Goal: Information Seeking & Learning: Check status

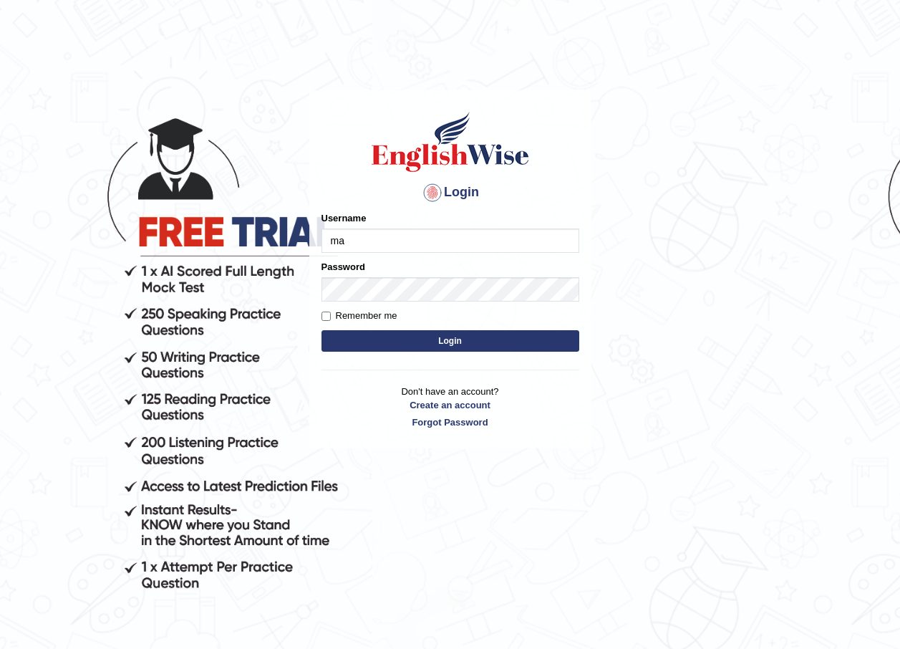
type input "maureen_parramatta"
click at [393, 242] on input "Username" at bounding box center [451, 240] width 258 height 24
type input "maureen_parramatta"
click at [431, 305] on form "Please fix the following errors: Username maureen_parramatta Password Remember …" at bounding box center [451, 283] width 258 height 144
click at [418, 357] on div "Login Please fix the following errors: Username maureen_parramatta Password Rem…" at bounding box center [450, 269] width 282 height 359
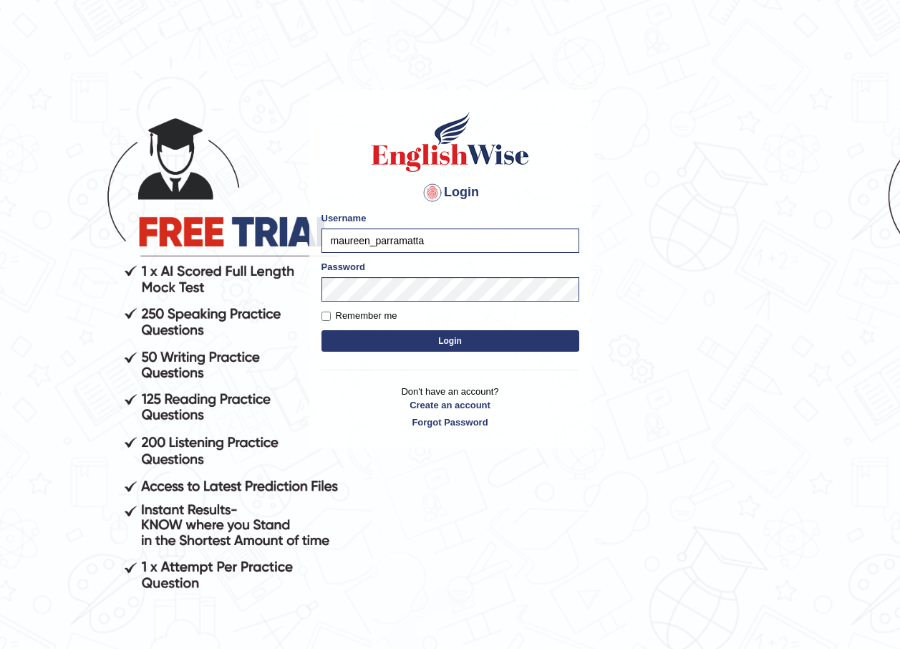
click at [413, 340] on button "Login" at bounding box center [451, 340] width 258 height 21
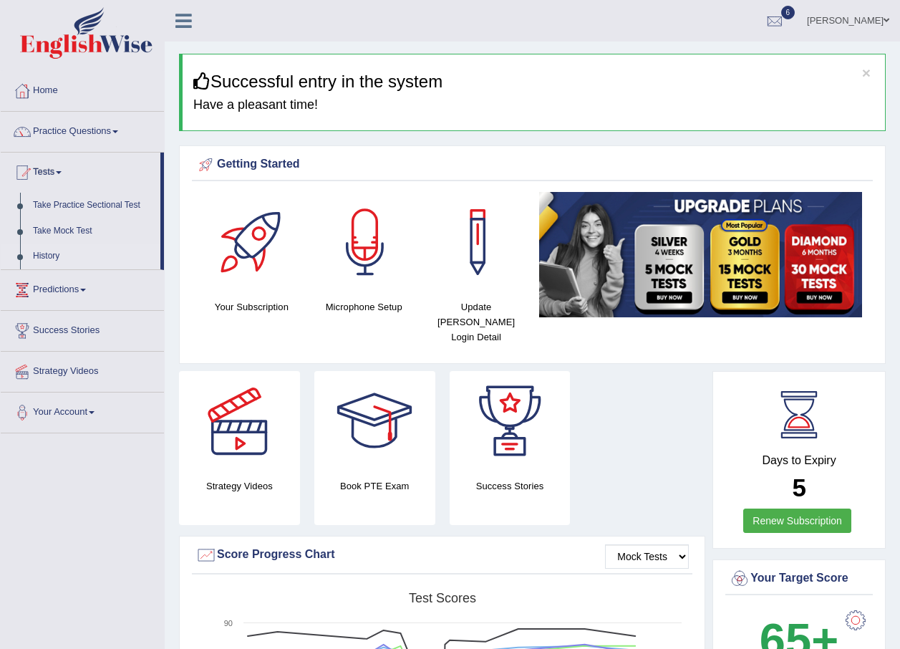
click at [44, 257] on link "History" at bounding box center [93, 256] width 134 height 26
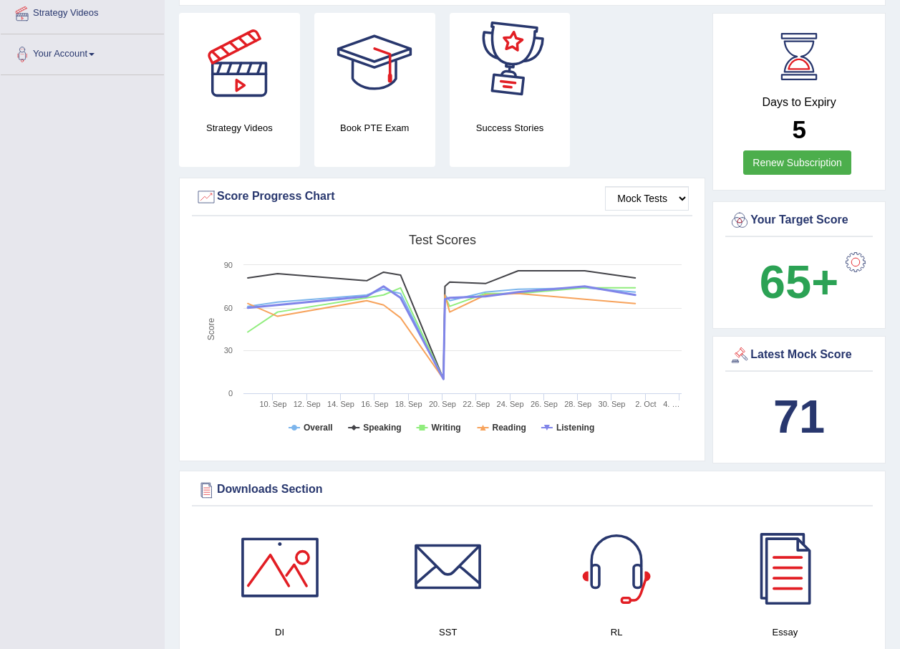
scroll to position [468, 0]
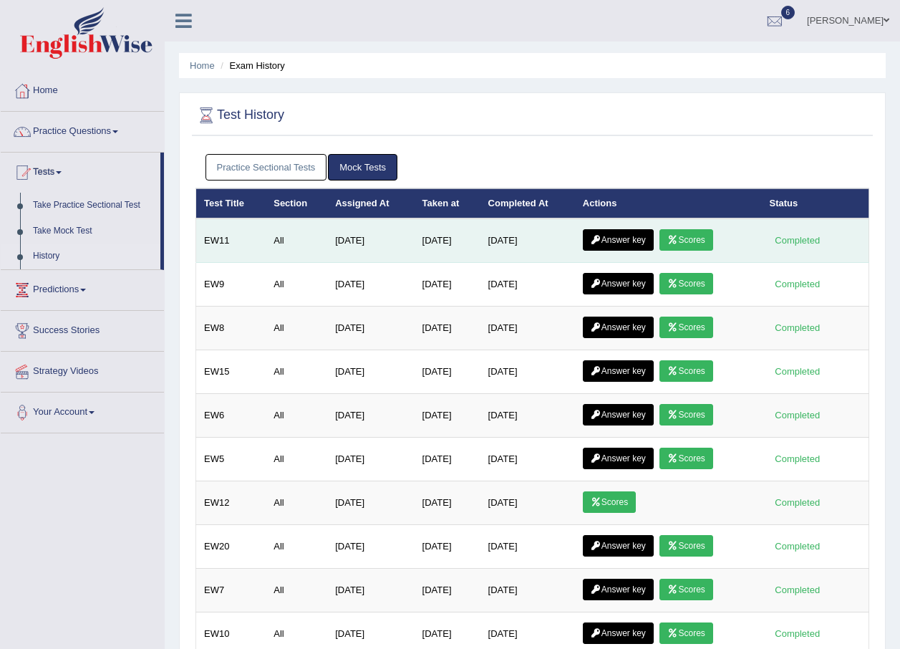
click at [684, 238] on link "Scores" at bounding box center [686, 239] width 53 height 21
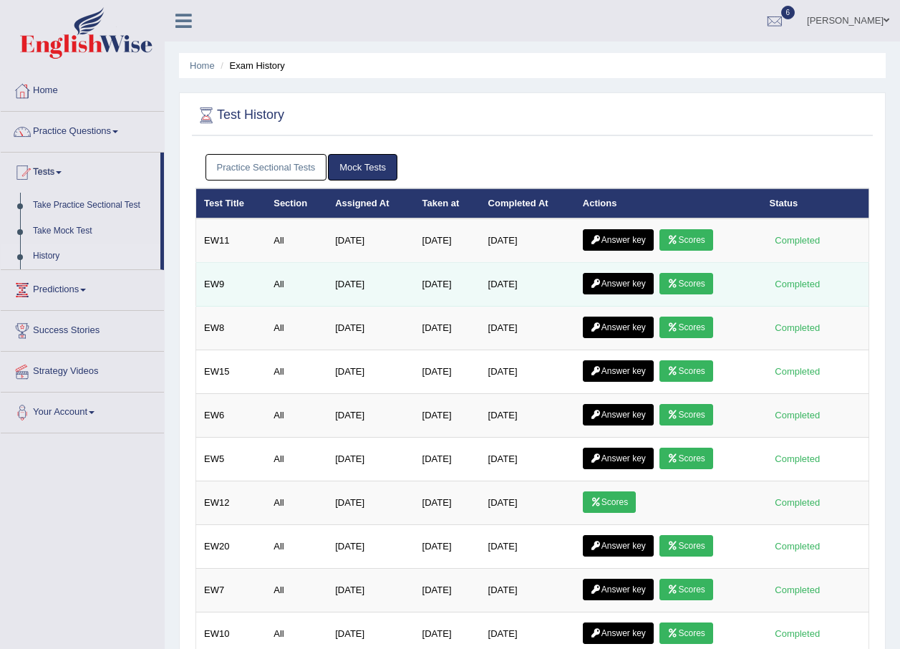
click at [694, 280] on link "Scores" at bounding box center [686, 283] width 53 height 21
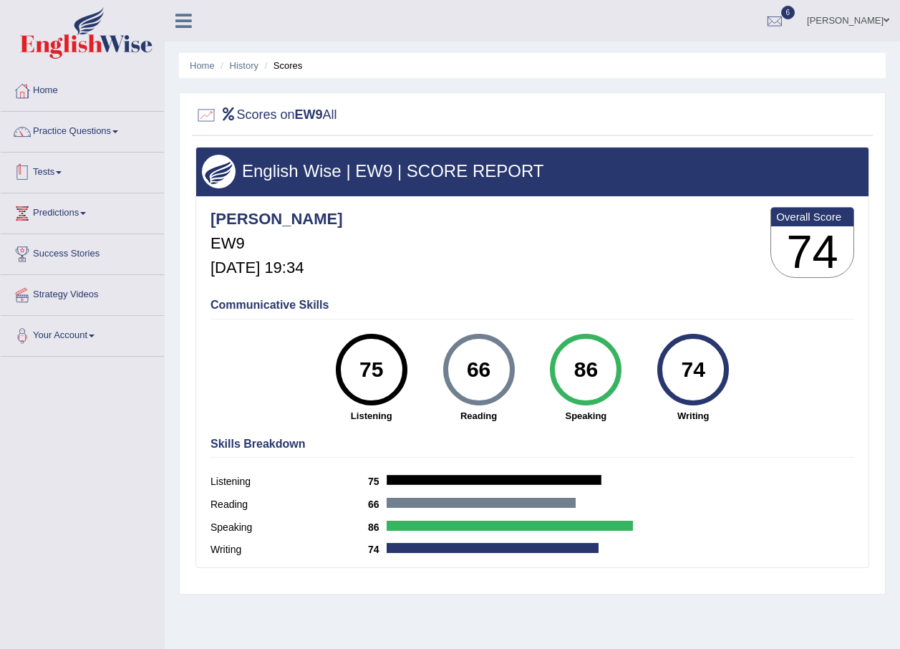
click at [59, 167] on link "Tests" at bounding box center [82, 171] width 163 height 36
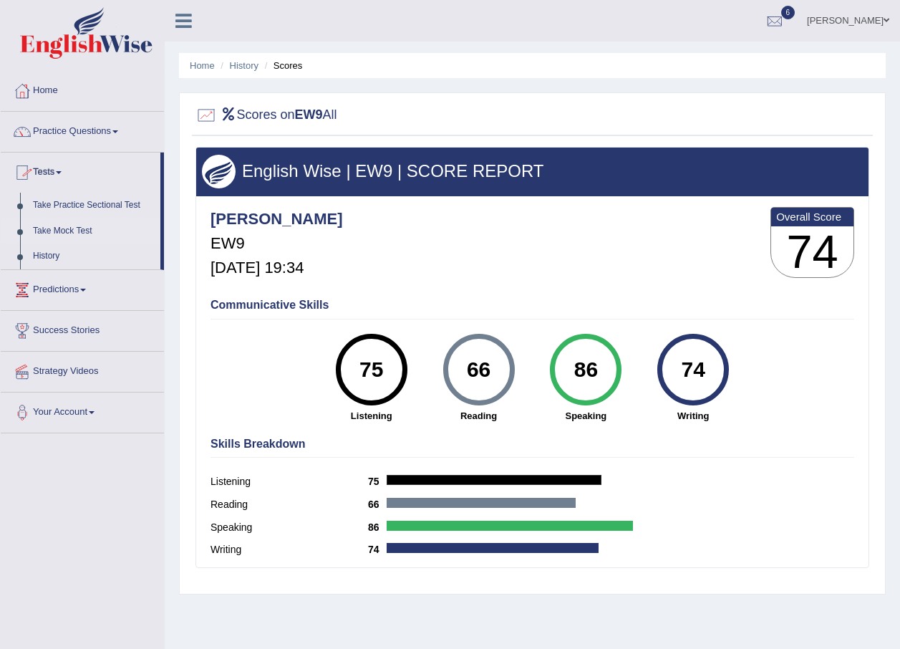
click at [74, 223] on link "Take Mock Test" at bounding box center [93, 231] width 134 height 26
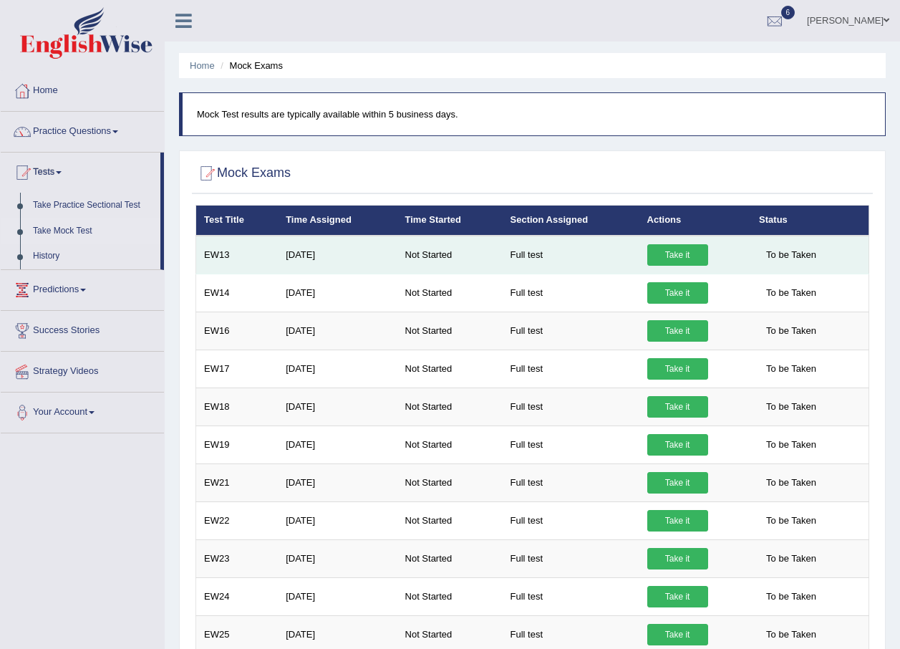
click at [658, 250] on link "Take it" at bounding box center [677, 254] width 61 height 21
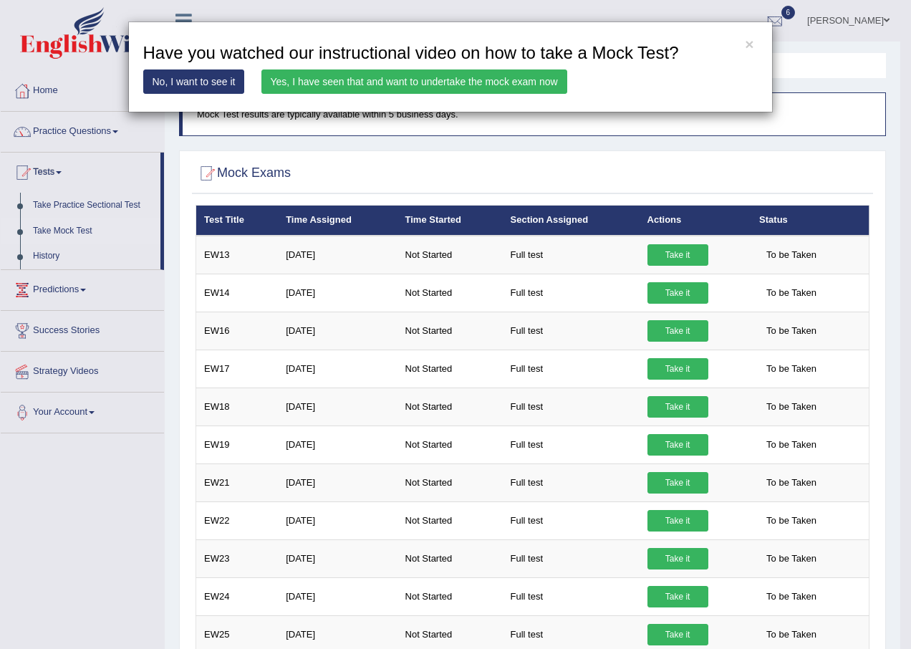
click at [345, 90] on link "Yes, I have seen that and want to undertake the mock exam now" at bounding box center [414, 81] width 306 height 24
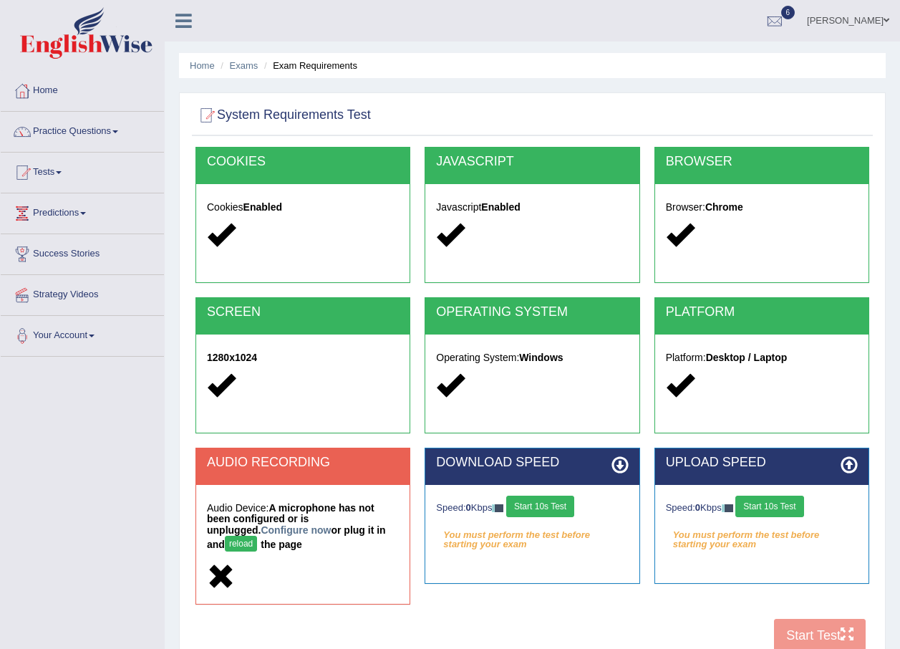
click at [556, 511] on button "Start 10s Test" at bounding box center [540, 506] width 68 height 21
click at [778, 503] on div "Speed: 0 Kbps Start 10s Test" at bounding box center [762, 508] width 192 height 25
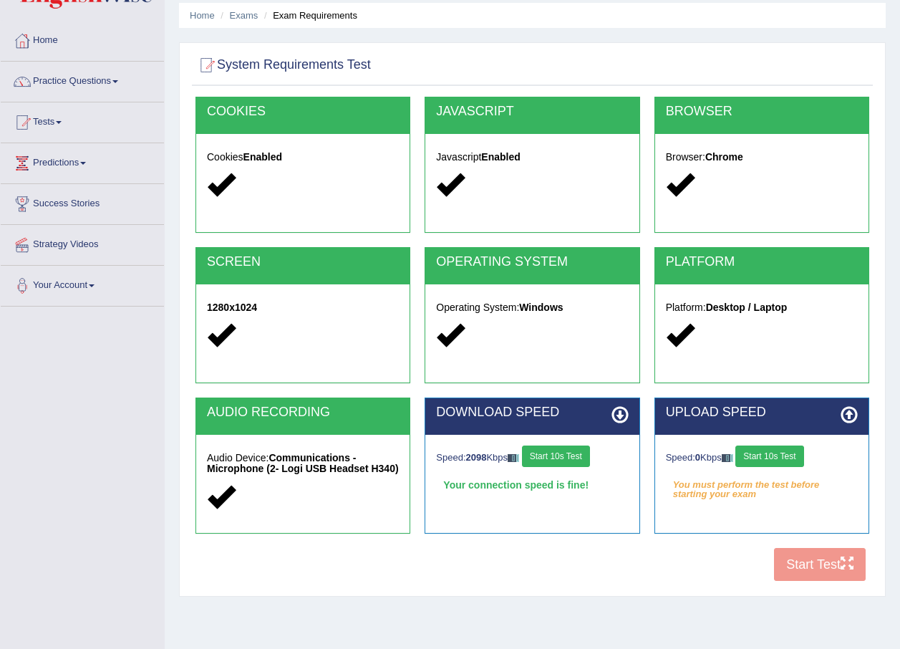
scroll to position [72, 0]
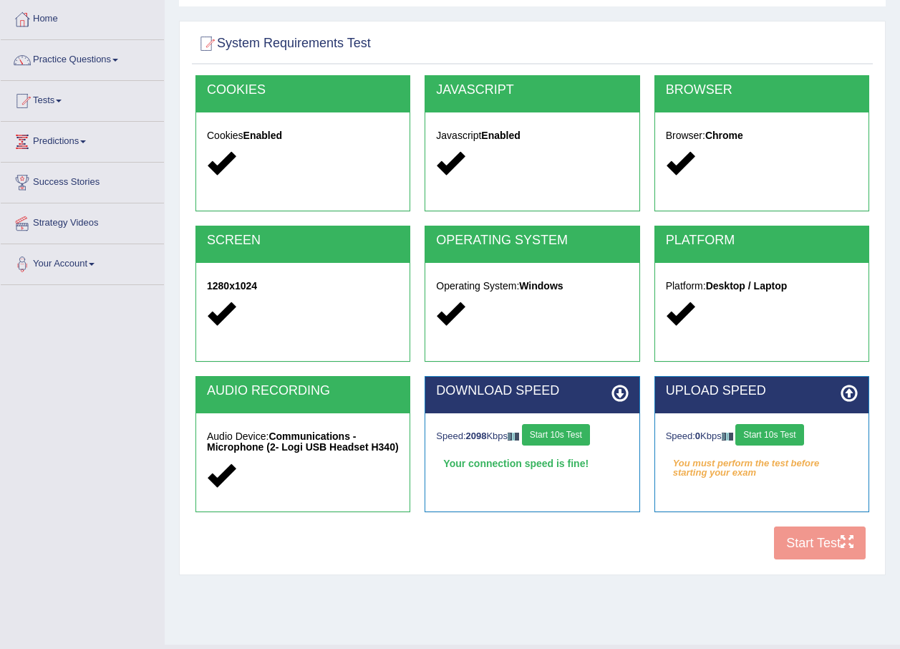
click at [779, 438] on button "Start 10s Test" at bounding box center [769, 434] width 68 height 21
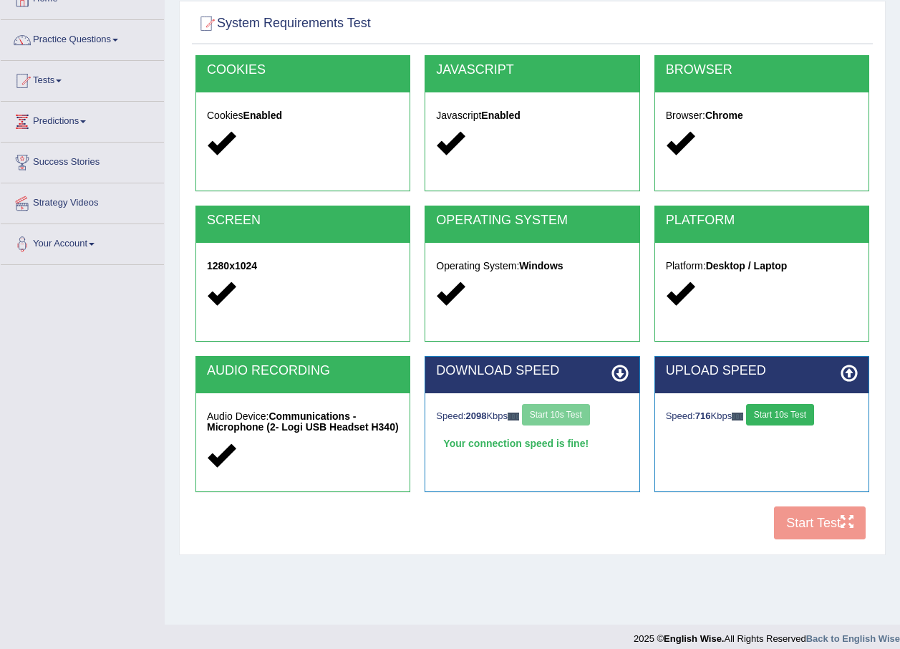
scroll to position [103, 0]
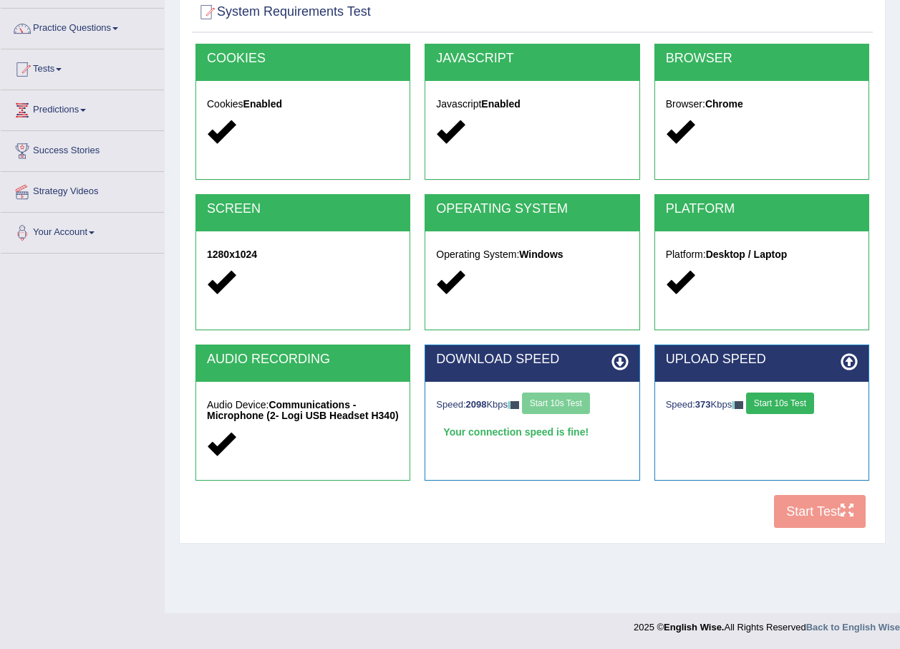
click at [781, 402] on button "Start 10s Test" at bounding box center [780, 402] width 68 height 21
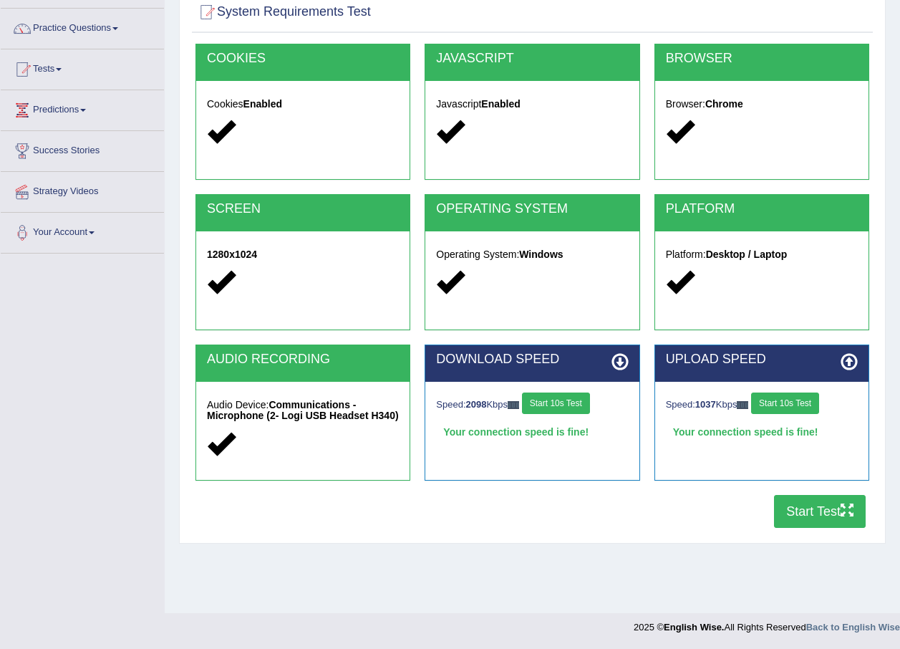
click at [798, 506] on button "Start Test" at bounding box center [820, 511] width 92 height 33
